Goal: Information Seeking & Learning: Learn about a topic

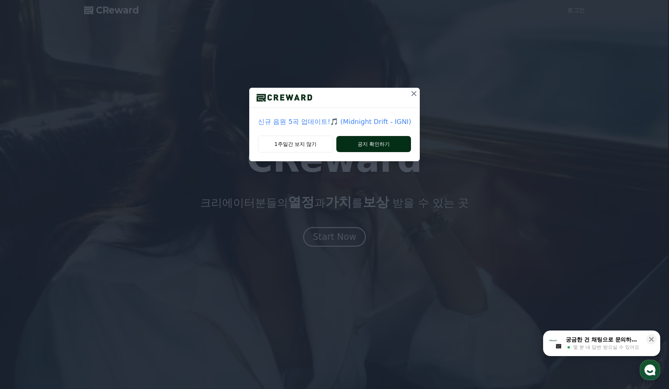
click at [356, 142] on button "공지 확인하기" at bounding box center [373, 144] width 75 height 16
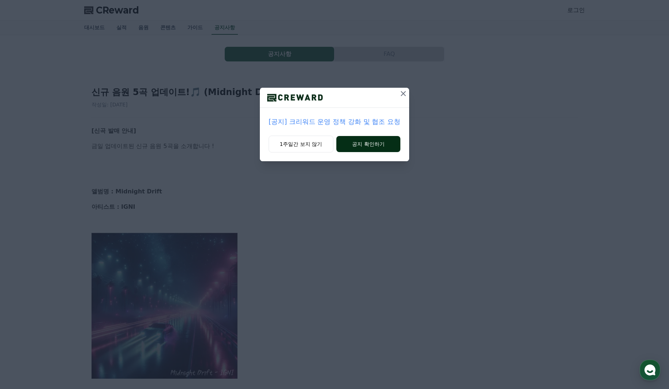
click at [382, 147] on button "공지 확인하기" at bounding box center [368, 144] width 64 height 16
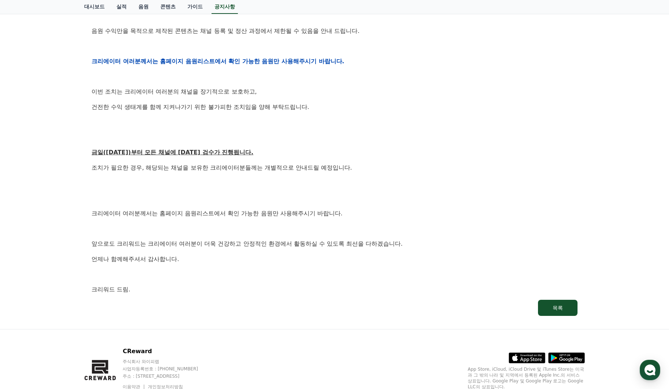
scroll to position [329, 0]
